Goal: Task Accomplishment & Management: Complete application form

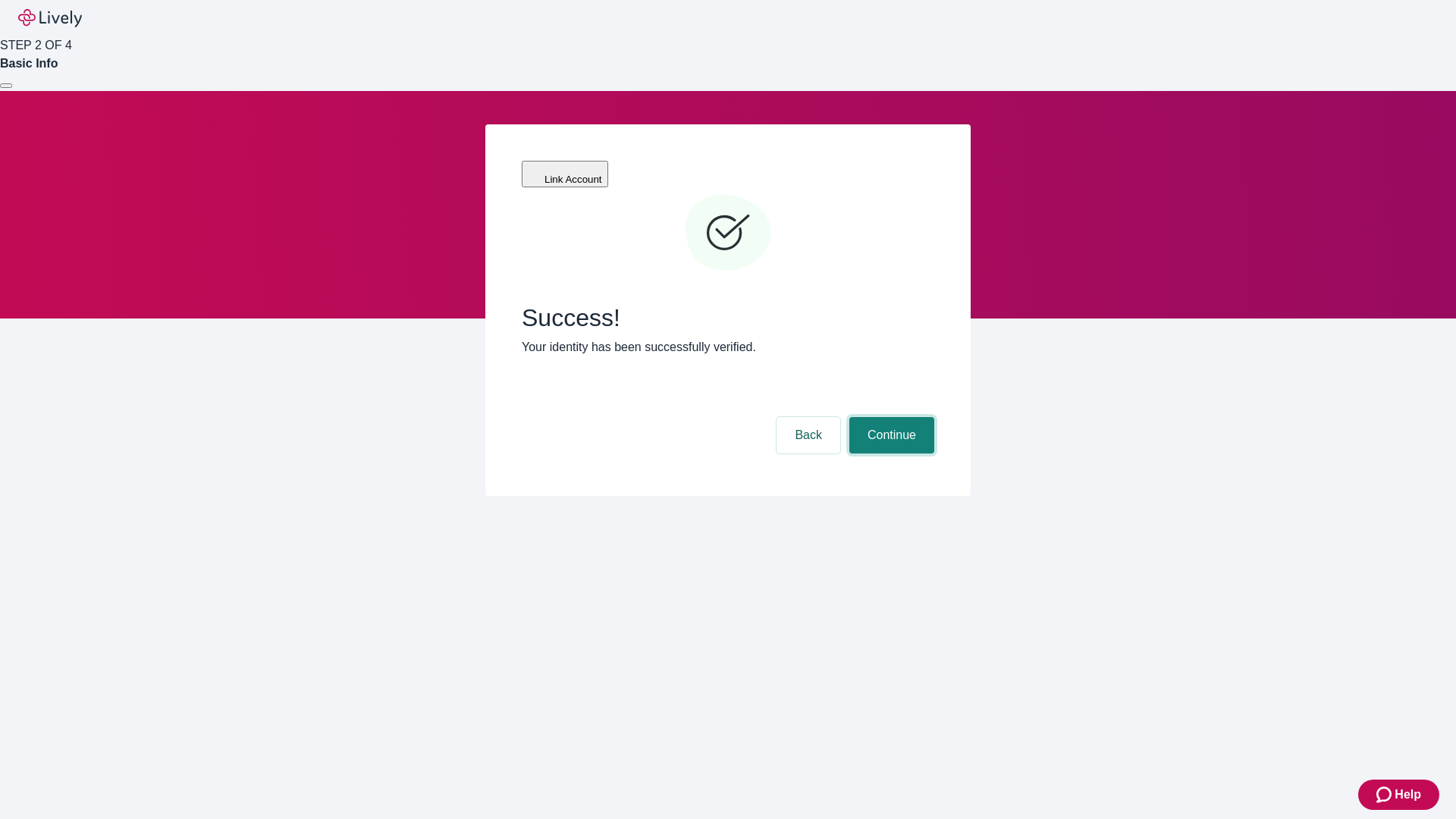
click at [890, 417] on button "Continue" at bounding box center [892, 435] width 85 height 37
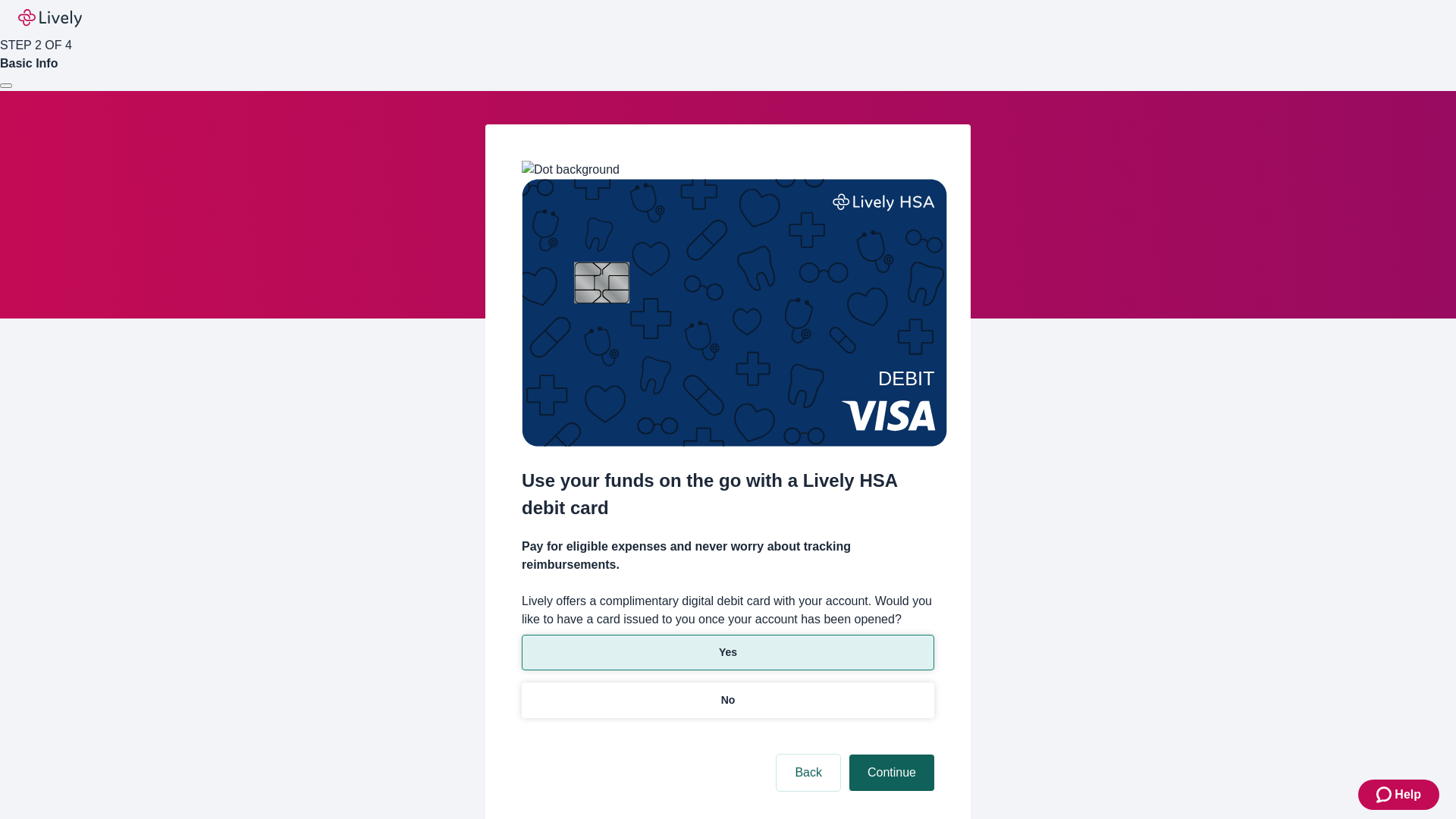
click at [727, 644] on p "Yes" at bounding box center [728, 653] width 18 height 16
click at [890, 755] on button "Continue" at bounding box center [892, 773] width 85 height 37
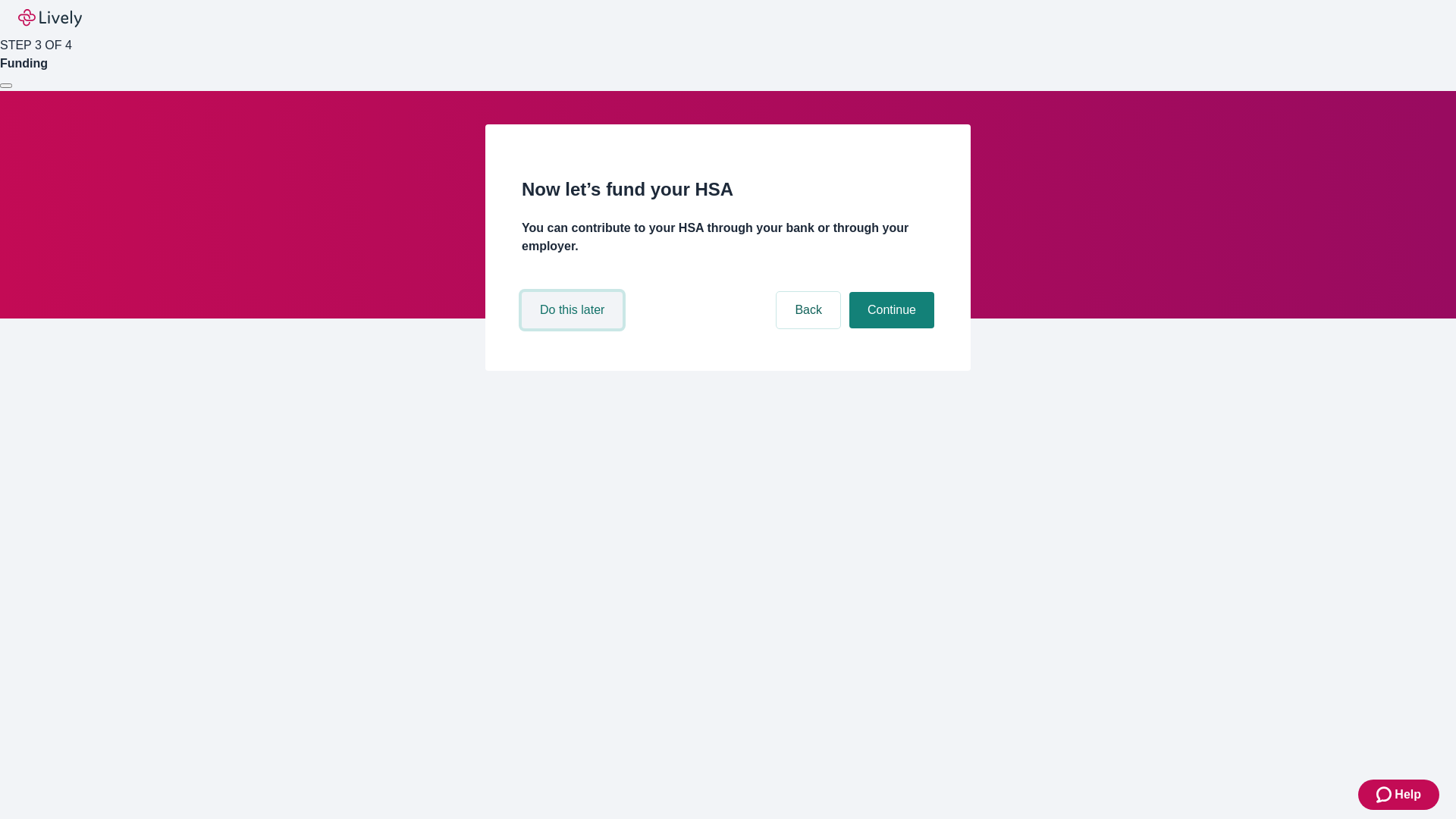
click at [574, 329] on button "Do this later" at bounding box center [572, 310] width 101 height 37
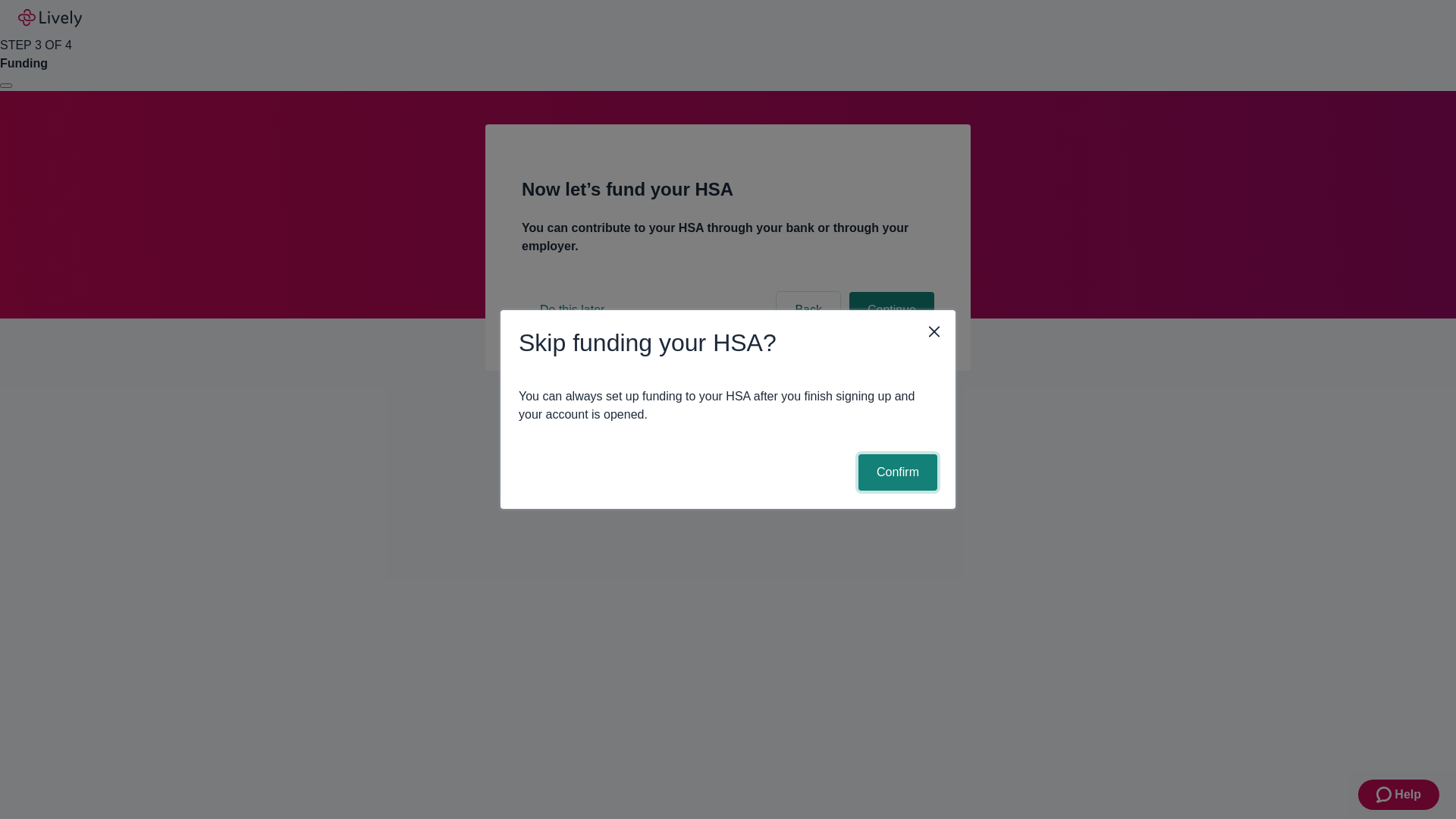
click at [896, 472] on button "Confirm" at bounding box center [898, 472] width 79 height 37
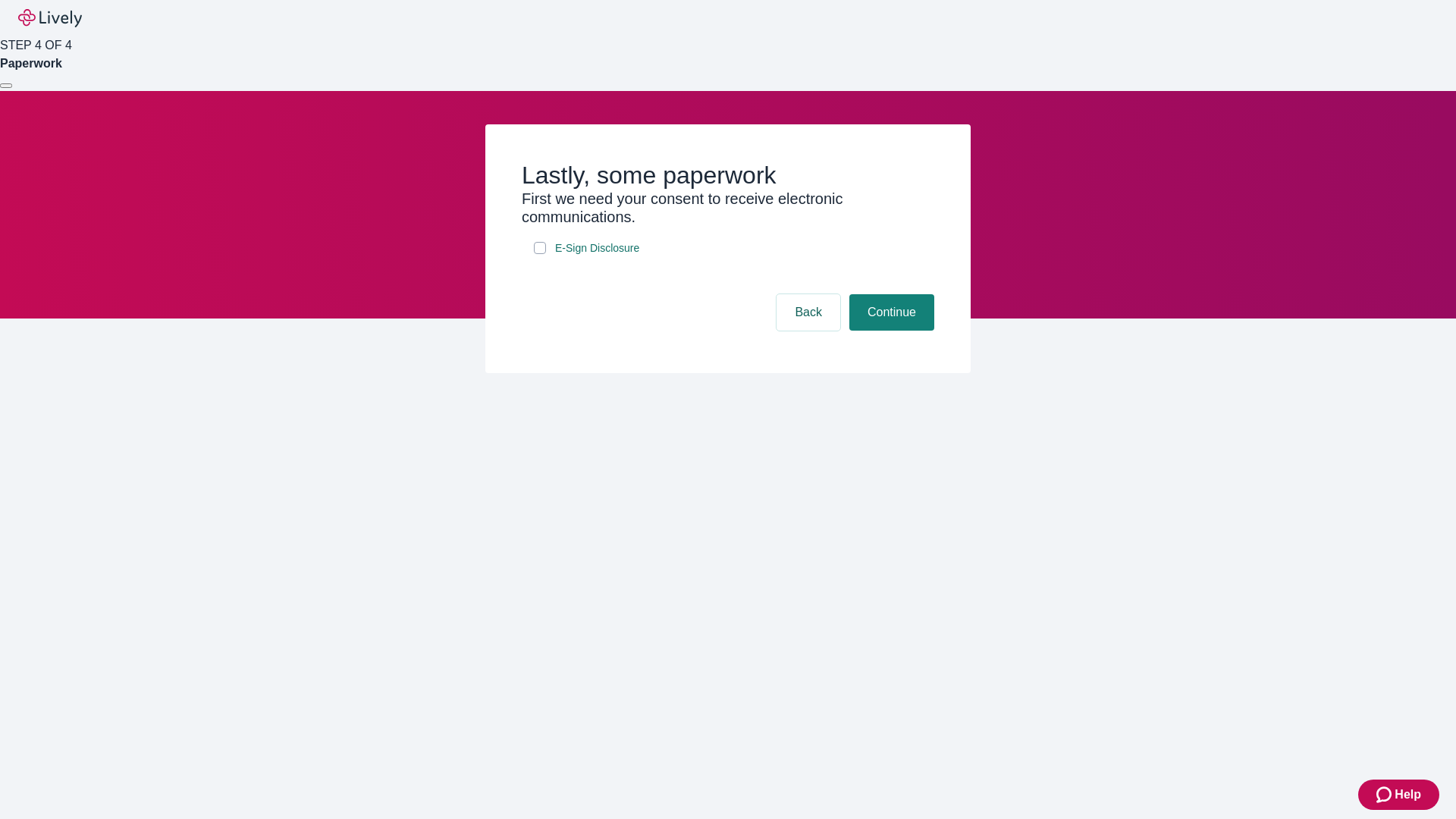
click at [540, 254] on input "E-Sign Disclosure" at bounding box center [540, 248] width 12 height 12
checkbox input "true"
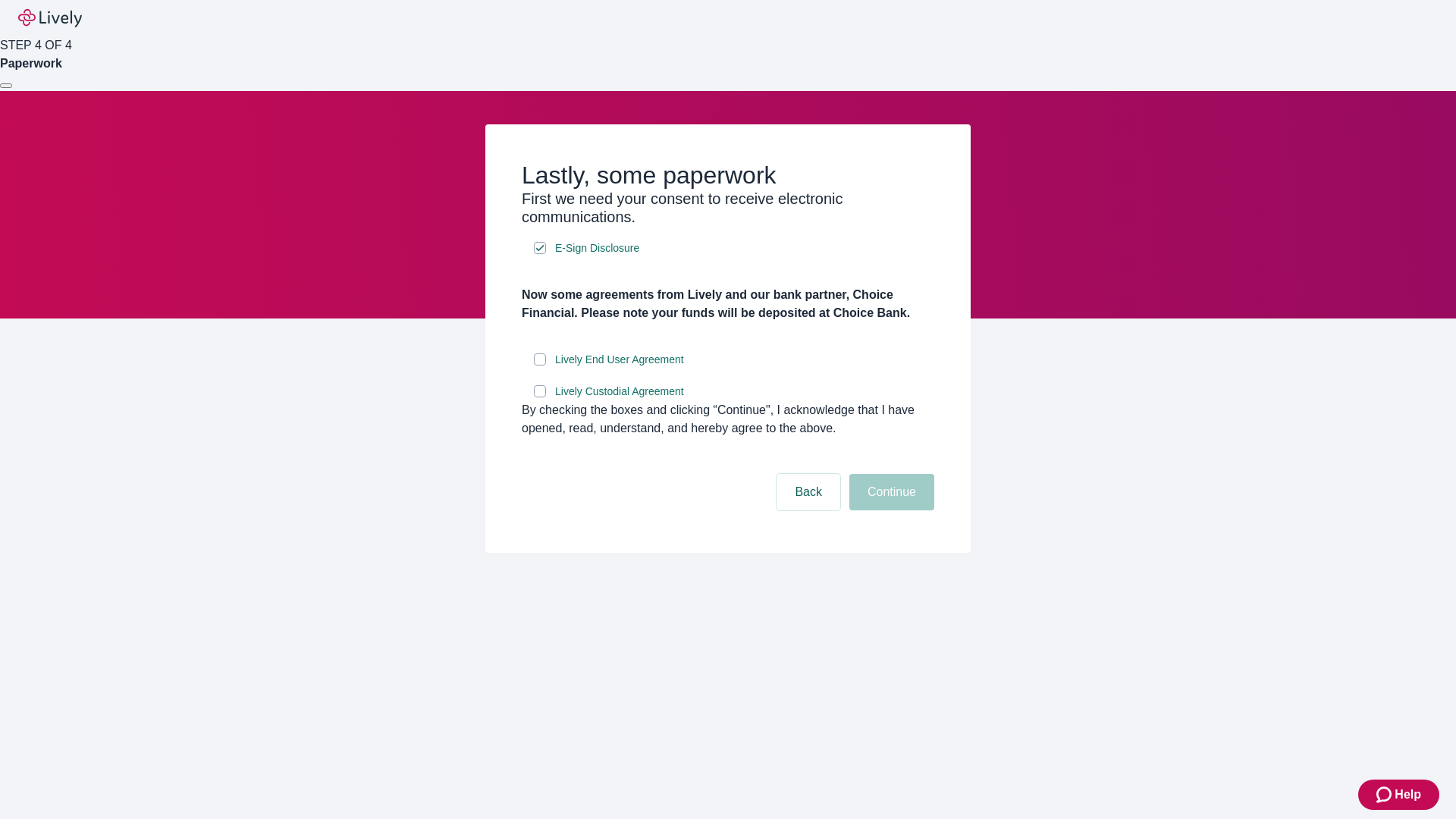
click at [540, 365] on input "Lively End User Agreement" at bounding box center [540, 359] width 12 height 12
checkbox input "true"
click at [540, 398] on input "Lively Custodial Agreement" at bounding box center [540, 391] width 12 height 12
checkbox input "true"
click at [890, 511] on button "Continue" at bounding box center [892, 492] width 85 height 37
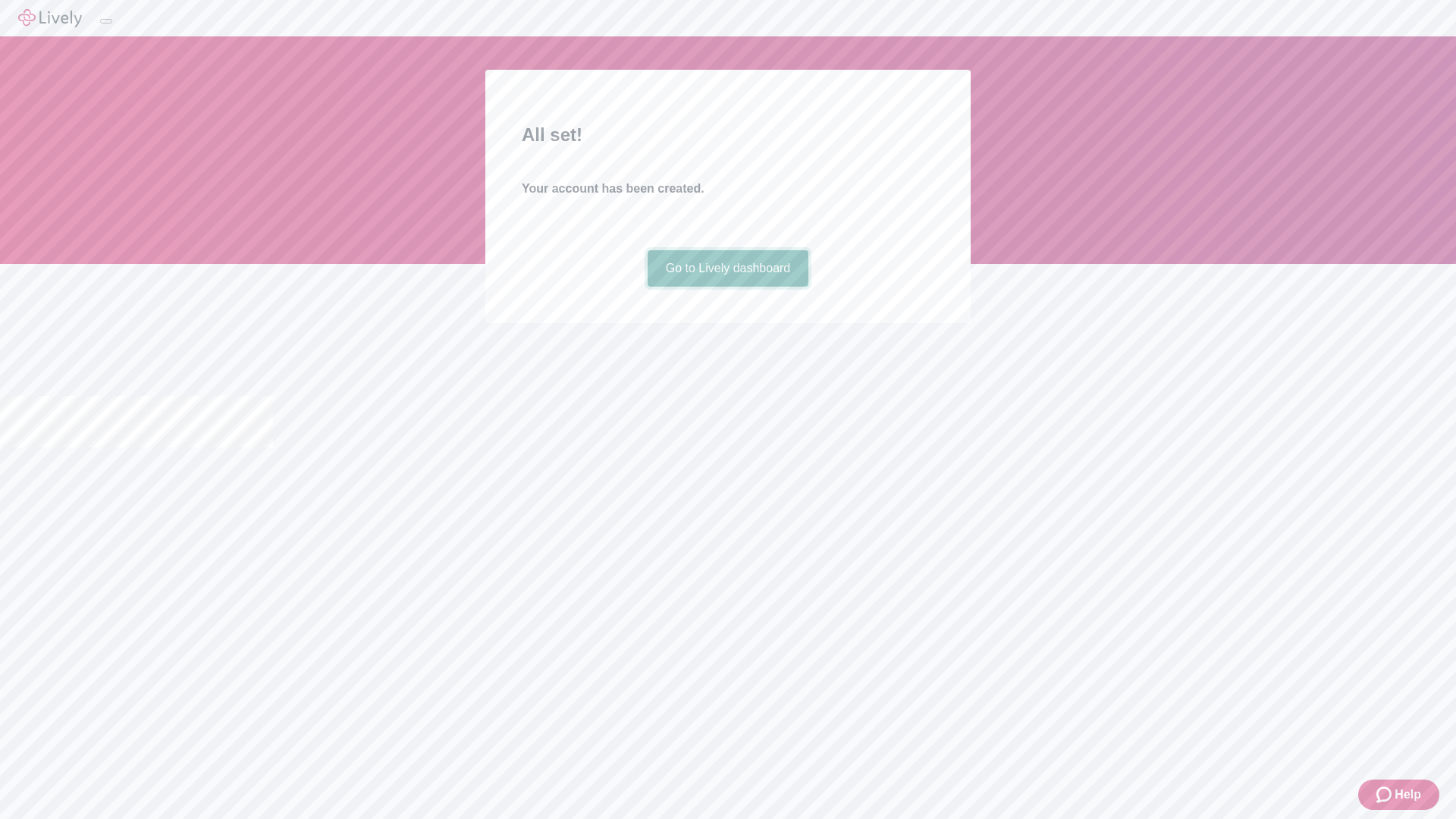
click at [727, 287] on link "Go to Lively dashboard" at bounding box center [728, 268] width 162 height 37
